Goal: Navigation & Orientation: Understand site structure

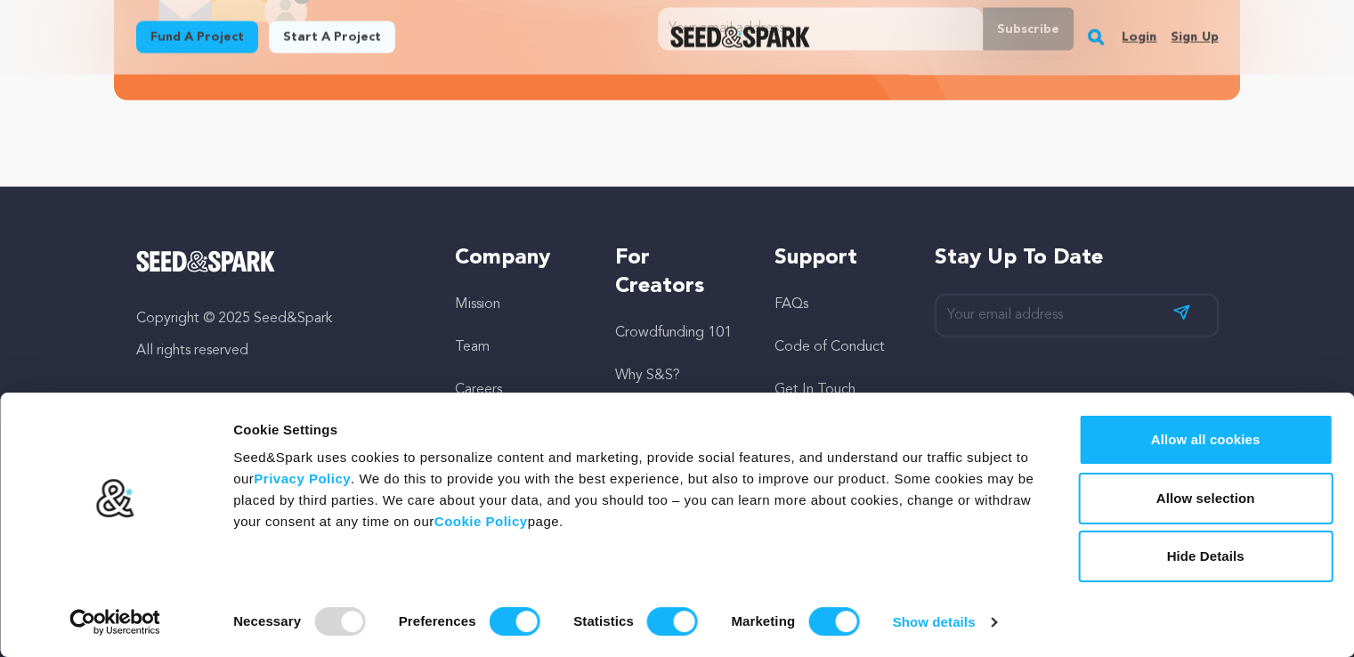
scroll to position [0, 357]
click at [1127, 580] on div "Consent Details [#IABV2SETTINGS#] About Cookie Settings Seed&Spark uses cookies…" at bounding box center [676, 525] width 1311 height 222
click at [314, 621] on div at bounding box center [339, 621] width 51 height 28
click at [504, 614] on input "Preferences" at bounding box center [515, 621] width 51 height 28
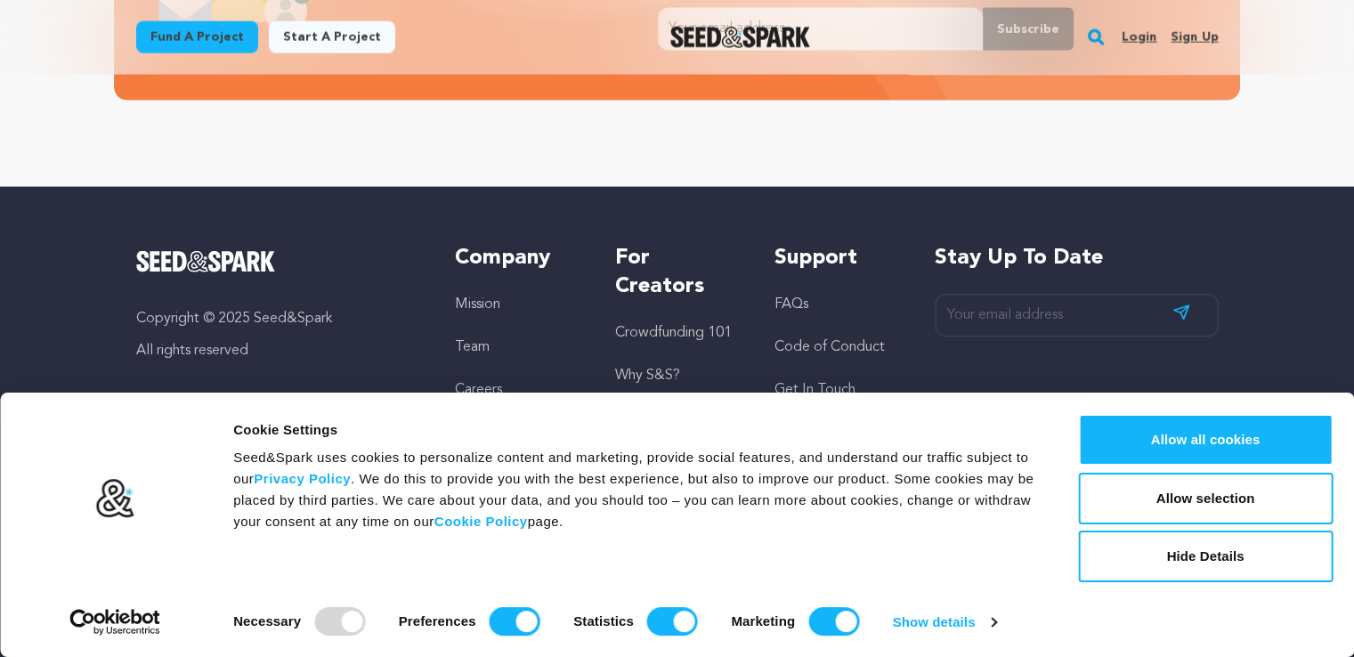
checkbox input "false"
click at [658, 614] on input "Statistics" at bounding box center [672, 621] width 51 height 28
checkbox input "false"
click at [822, 626] on input "Marketing" at bounding box center [833, 621] width 51 height 28
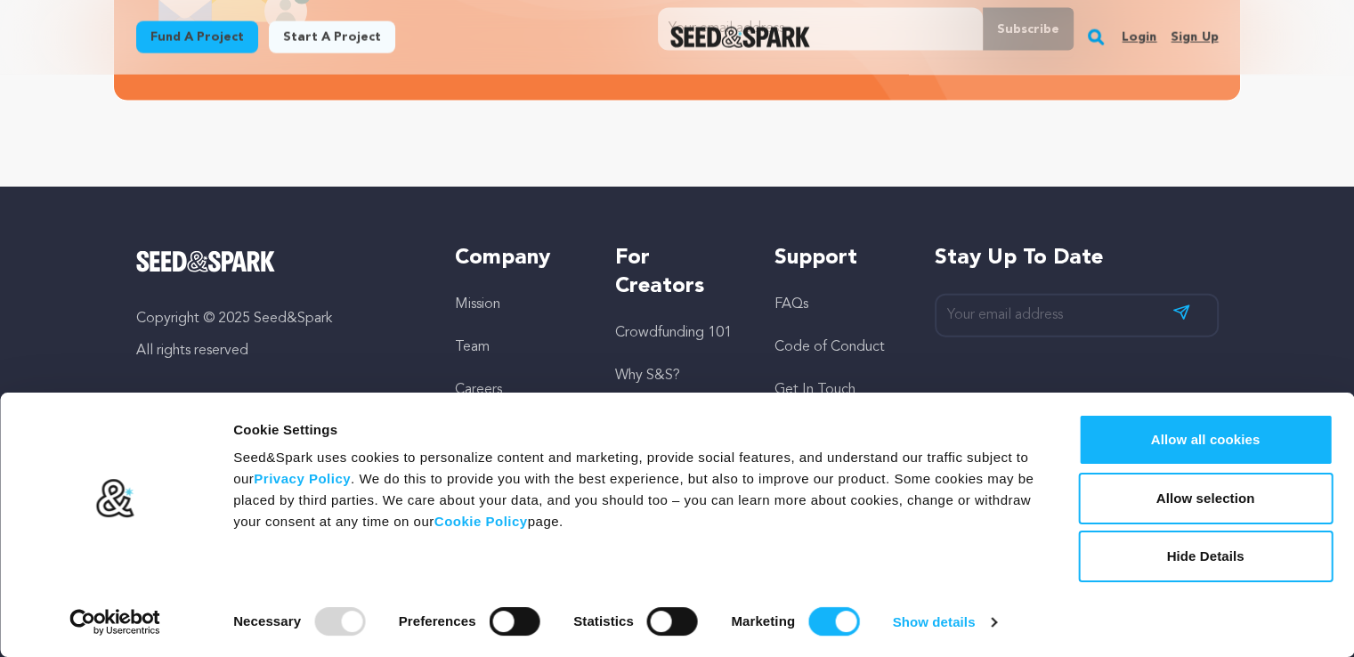
checkbox input "false"
click at [1112, 504] on button "Allow selection" at bounding box center [1205, 499] width 255 height 52
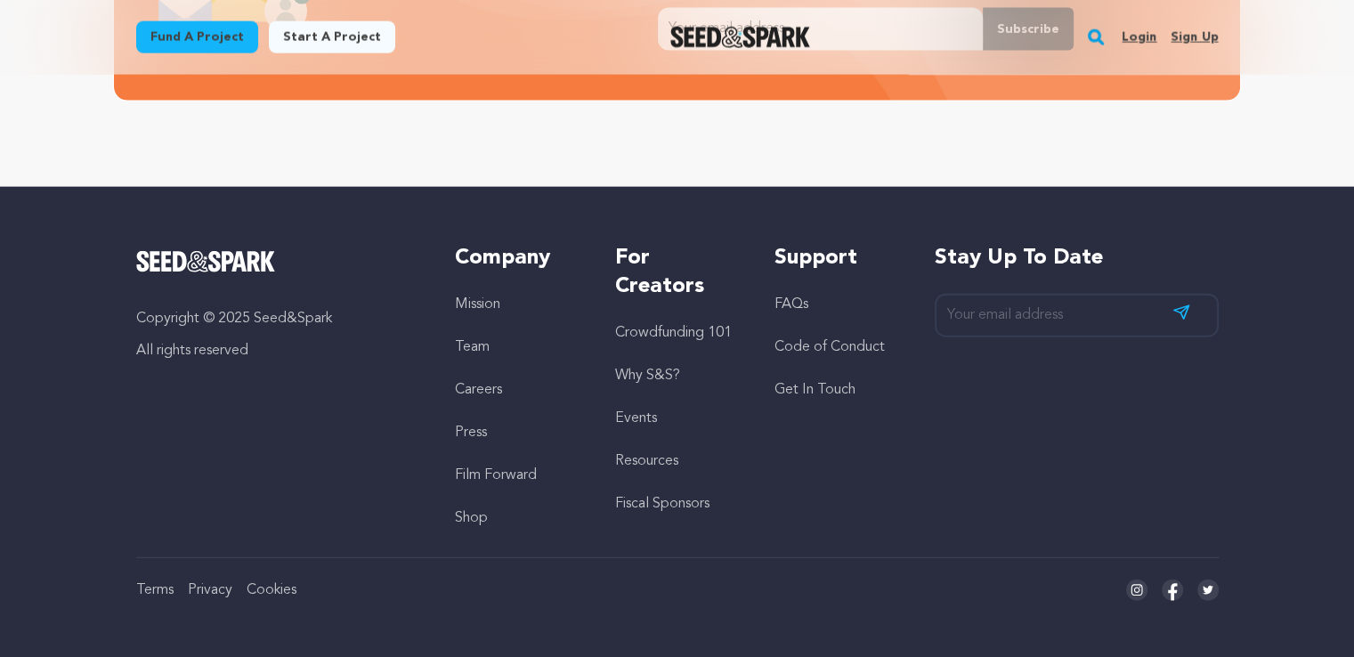
scroll to position [0, 357]
click at [818, 343] on link "Code of Conduct" at bounding box center [830, 347] width 110 height 14
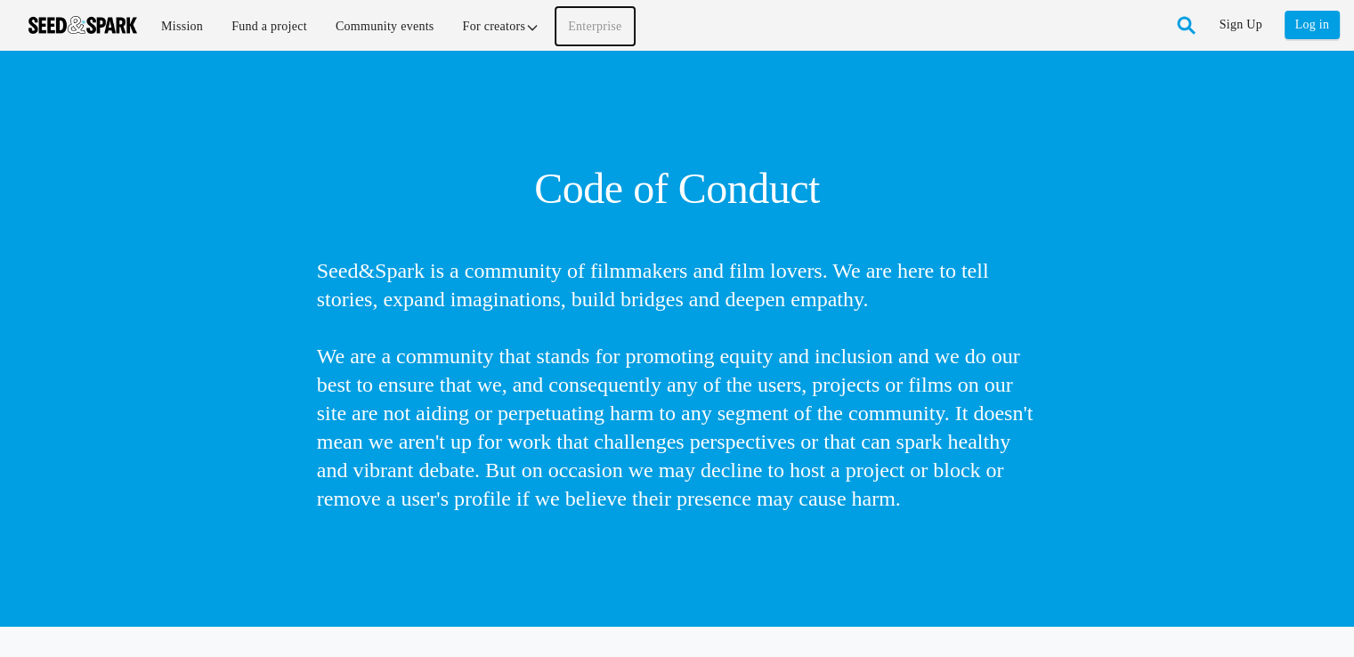
click at [576, 19] on link "Enterprise" at bounding box center [595, 26] width 78 height 38
click at [166, 33] on link "Mission" at bounding box center [182, 26] width 67 height 38
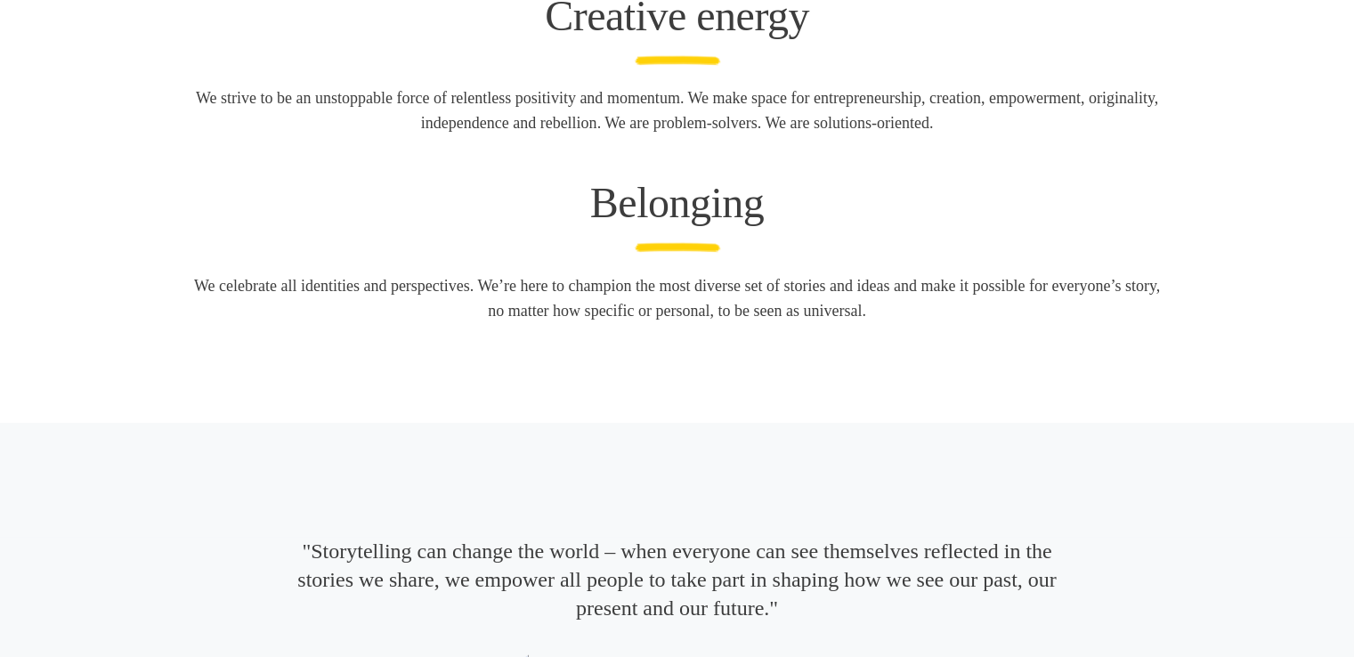
scroll to position [3436, 0]
